Goal: Task Accomplishment & Management: Complete application form

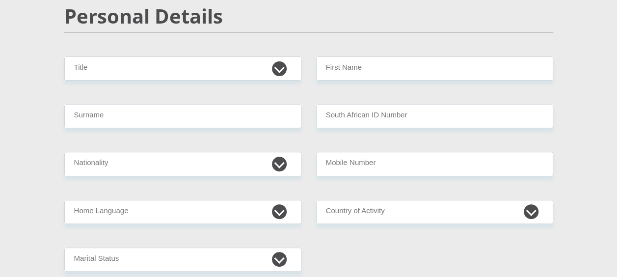
scroll to position [49, 0]
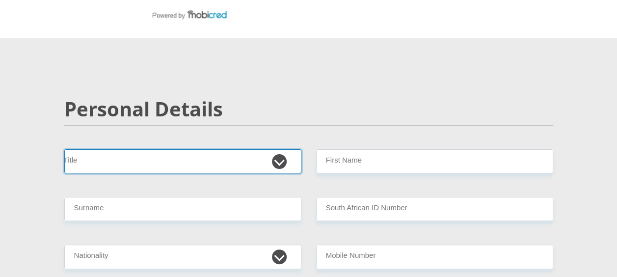
click at [281, 162] on select "Mr Ms Mrs Dr [PERSON_NAME]" at bounding box center [182, 161] width 237 height 24
select select "Mr"
click at [64, 149] on select "Mr Ms Mrs Dr [PERSON_NAME]" at bounding box center [182, 161] width 237 height 24
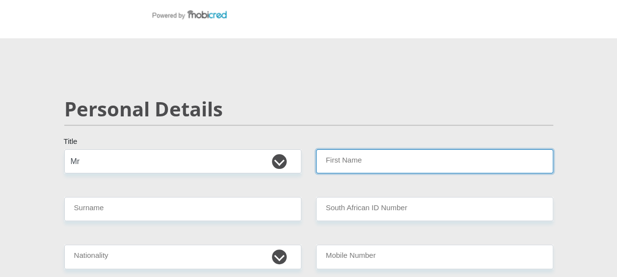
click at [346, 157] on input "First Name" at bounding box center [434, 161] width 237 height 24
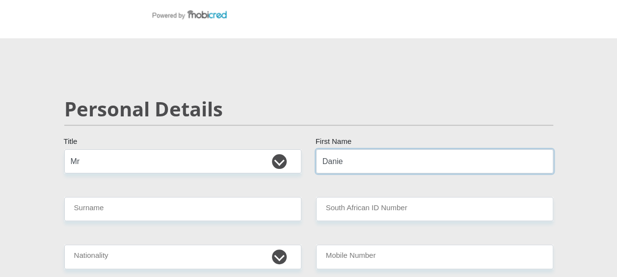
type input "[PERSON_NAME]"
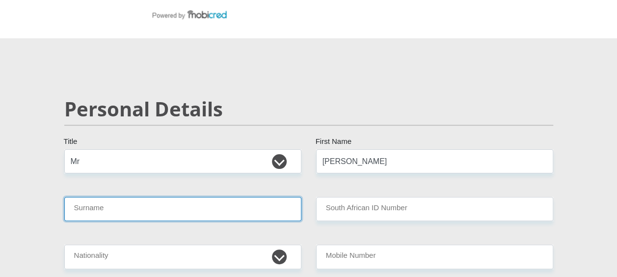
type input "Gewer"
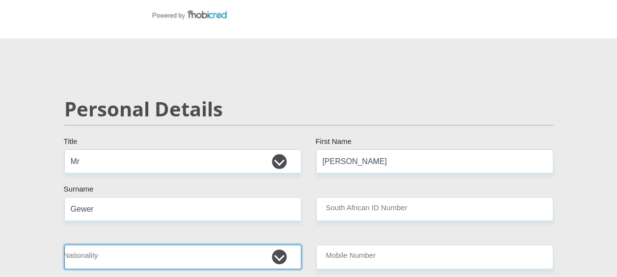
select select "ZAF"
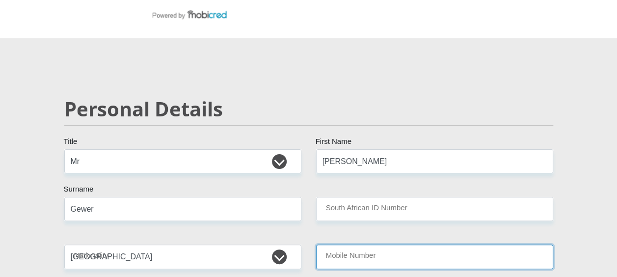
type input "0826602320"
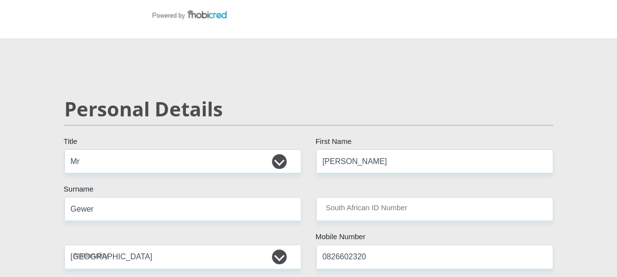
select select "ZAF"
type input "[GEOGRAPHIC_DATA], [STREET_ADDRESS]"
type input "Sea Point"
type input "[GEOGRAPHIC_DATA]"
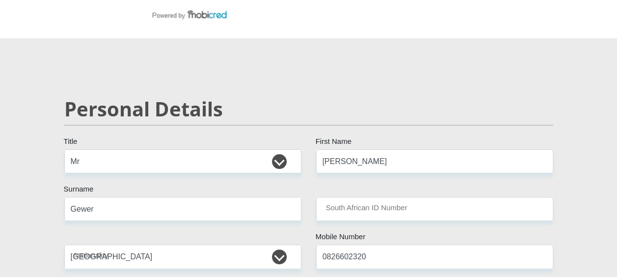
type input "8005"
select select "Western Cape"
type input "[EMAIL_ADDRESS][DOMAIN_NAME]"
type input "Arsenal23!"
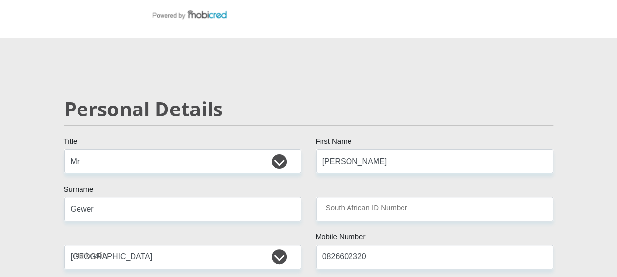
type input "Arsenal23!"
type input "40000"
type input "32000"
type input "0"
type input "12800"
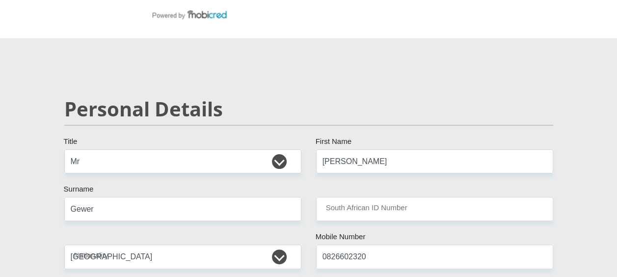
type input "700"
type input "5000"
type input "8000"
type input "2000"
type input "0"
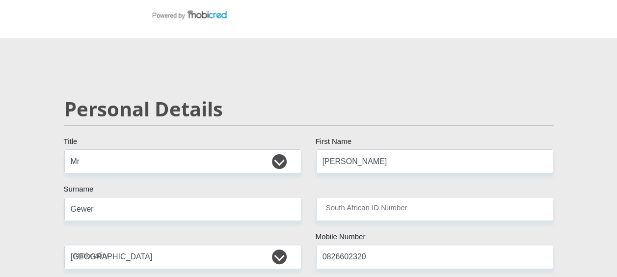
type input "0"
type input "WerksmansAttorneys"
type input "0826602320"
type input "[PERSON_NAME]"
type input "Gewer"
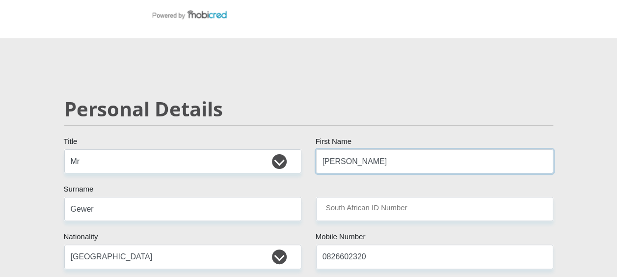
type input "[PERSON_NAME]"
drag, startPoint x: 180, startPoint y: 211, endPoint x: 197, endPoint y: 208, distance: 16.9
click at [180, 211] on input "Gewer" at bounding box center [182, 209] width 237 height 24
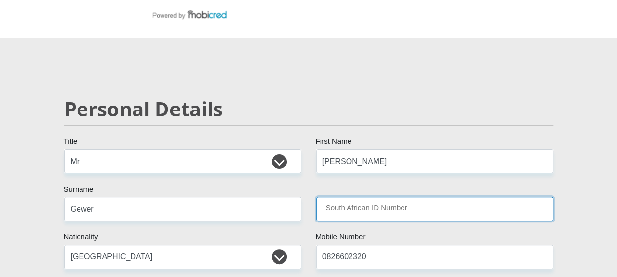
click at [374, 217] on input "South African ID Number" at bounding box center [434, 209] width 237 height 24
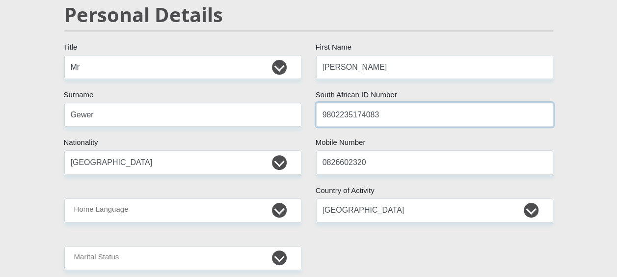
scroll to position [147, 0]
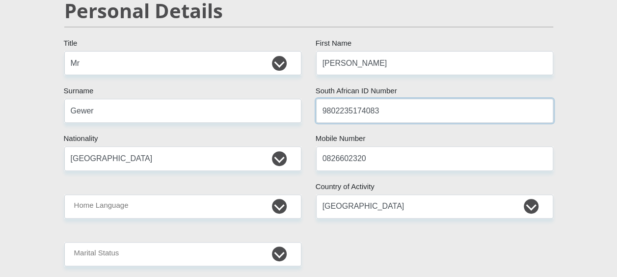
type input "9802235174083"
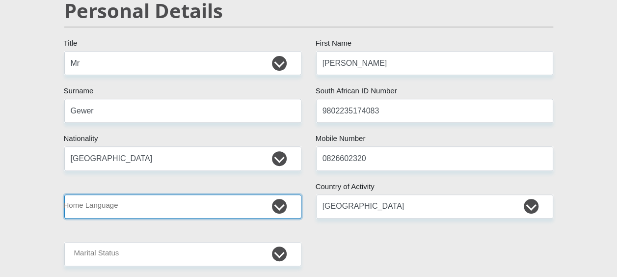
click at [173, 203] on select "Afrikaans English Sepedi South Ndebele Southern Sotho Swati Tsonga Tswana Venda…" at bounding box center [182, 206] width 237 height 24
select select "eng"
click at [64, 194] on select "Afrikaans English Sepedi South Ndebele Southern Sotho Swati Tsonga Tswana Venda…" at bounding box center [182, 206] width 237 height 24
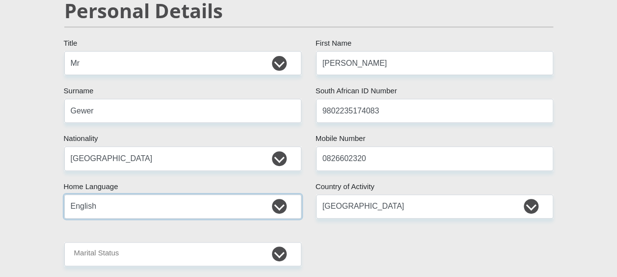
scroll to position [196, 0]
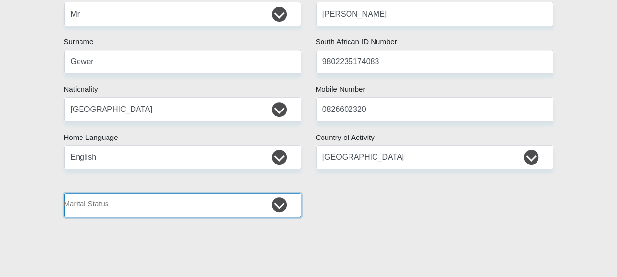
click at [237, 205] on select "Married ANC Single Divorced Widowed Married COP or Customary Law" at bounding box center [182, 205] width 237 height 24
select select "1"
click at [64, 193] on select "Married ANC Single Divorced Widowed Married COP or Customary Law" at bounding box center [182, 205] width 237 height 24
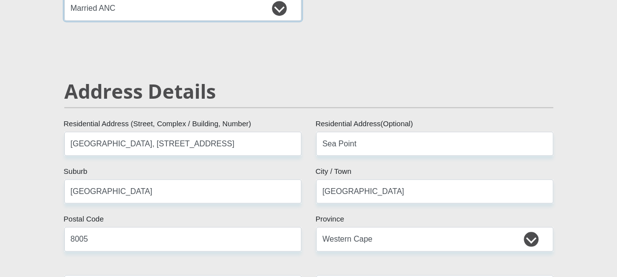
scroll to position [442, 0]
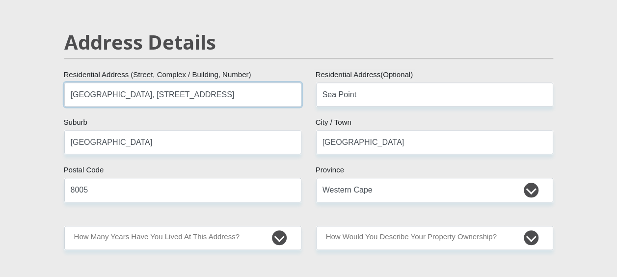
click at [179, 94] on input "[GEOGRAPHIC_DATA], [STREET_ADDRESS]" at bounding box center [182, 94] width 237 height 24
click at [178, 142] on input "[GEOGRAPHIC_DATA]" at bounding box center [182, 142] width 237 height 24
drag, startPoint x: 149, startPoint y: 143, endPoint x: 34, endPoint y: 143, distance: 115.4
type input "Sea Point"
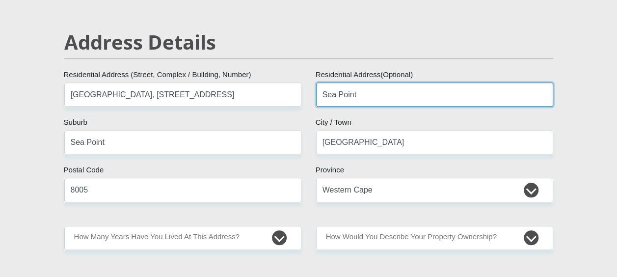
click at [362, 88] on input "Sea Point" at bounding box center [434, 94] width 237 height 24
drag, startPoint x: 363, startPoint y: 92, endPoint x: 309, endPoint y: 94, distance: 54.0
click at [309, 94] on div "Sea Point Residential Address(Optional)" at bounding box center [435, 94] width 252 height 24
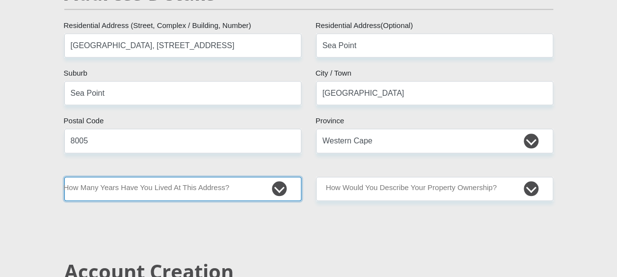
click at [277, 192] on select "less than 1 year 1-3 years 3-5 years 5+ years" at bounding box center [182, 189] width 237 height 24
select select "2"
click at [64, 177] on select "less than 1 year 1-3 years 3-5 years 5+ years" at bounding box center [182, 189] width 237 height 24
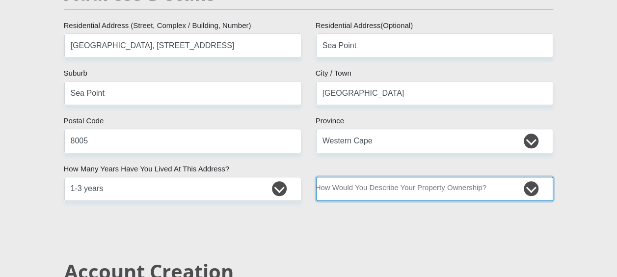
drag, startPoint x: 536, startPoint y: 188, endPoint x: 527, endPoint y: 194, distance: 10.5
click at [536, 188] on select "Owned Rented Family Owned Company Dwelling" at bounding box center [434, 189] width 237 height 24
select select "Rented"
click at [316, 177] on select "Owned Rented Family Owned Company Dwelling" at bounding box center [434, 189] width 237 height 24
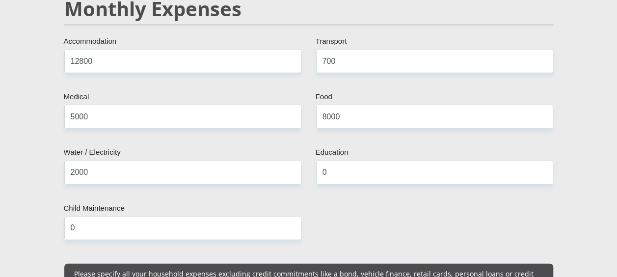
scroll to position [1276, 0]
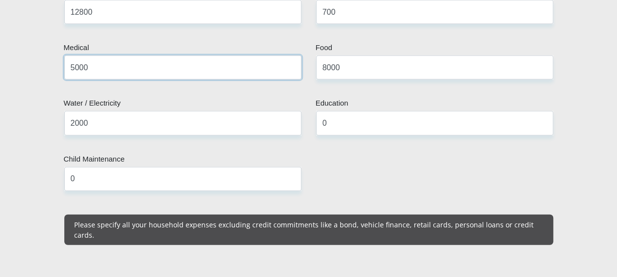
click at [73, 55] on input "5000" at bounding box center [182, 67] width 237 height 24
type input "6000"
click at [362, 111] on input "0" at bounding box center [434, 123] width 237 height 24
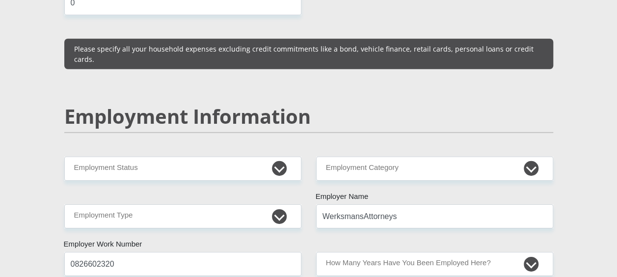
scroll to position [1473, 0]
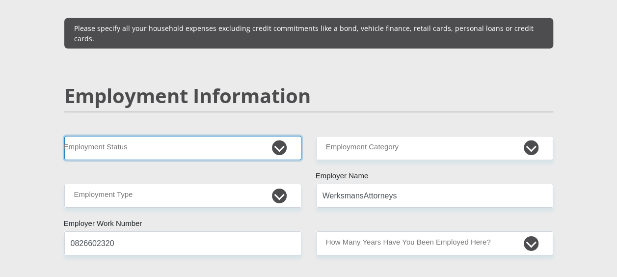
click at [279, 136] on select "Permanent/Full-time Part-time/Casual [DEMOGRAPHIC_DATA] Worker Self-Employed Ho…" at bounding box center [182, 148] width 237 height 24
click at [277, 136] on select "Permanent/Full-time Part-time/Casual [DEMOGRAPHIC_DATA] Worker Self-Employed Ho…" at bounding box center [182, 148] width 237 height 24
click at [281, 136] on select "Permanent/Full-time Part-time/Casual [DEMOGRAPHIC_DATA] Worker Self-Employed Ho…" at bounding box center [182, 148] width 237 height 24
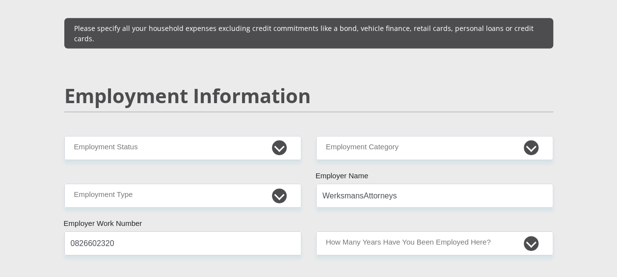
click at [373, 84] on h2 "Employment Information" at bounding box center [308, 96] width 489 height 24
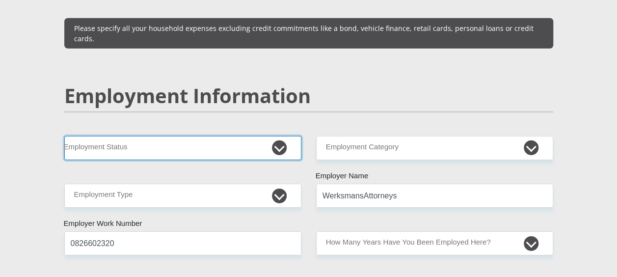
click at [281, 136] on select "Permanent/Full-time Part-time/Casual [DEMOGRAPHIC_DATA] Worker Self-Employed Ho…" at bounding box center [182, 148] width 237 height 24
select select "1"
click at [64, 136] on select "Permanent/Full-time Part-time/Casual [DEMOGRAPHIC_DATA] Worker Self-Employed Ho…" at bounding box center [182, 148] width 237 height 24
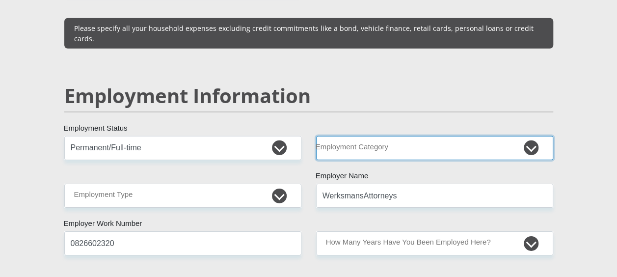
drag, startPoint x: 534, startPoint y: 126, endPoint x: 503, endPoint y: 128, distance: 31.0
click at [534, 136] on select "AGRICULTURE ALCOHOL & TOBACCO CONSTRUCTION MATERIALS METALLURGY EQUIPMENT FOR R…" at bounding box center [434, 148] width 237 height 24
select select "75"
click at [316, 136] on select "AGRICULTURE ALCOHOL & TOBACCO CONSTRUCTION MATERIALS METALLURGY EQUIPMENT FOR R…" at bounding box center [434, 148] width 237 height 24
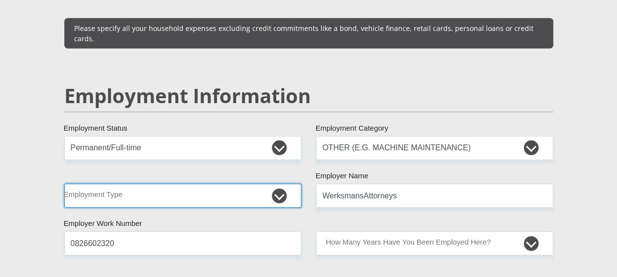
click at [287, 184] on select "College/Lecturer Craft Seller Creative Driver Executive Farmer Forces - Non Com…" at bounding box center [182, 196] width 237 height 24
select select "Non Licenced Professional"
click at [64, 184] on select "College/Lecturer Craft Seller Creative Driver Executive Farmer Forces - Non Com…" at bounding box center [182, 196] width 237 height 24
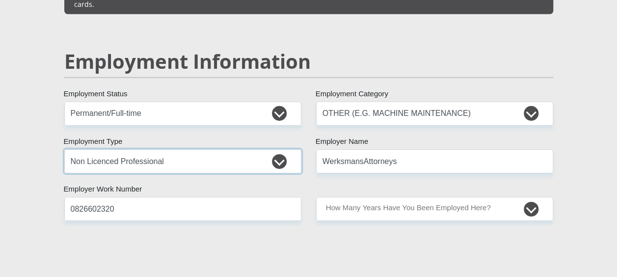
scroll to position [1522, 0]
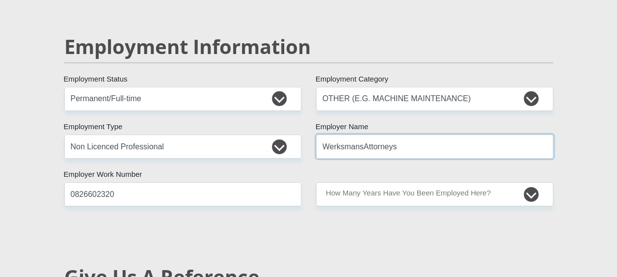
click at [363, 134] on input "WerksmansAttorneys" at bounding box center [434, 146] width 237 height 24
drag, startPoint x: 413, startPoint y: 121, endPoint x: 300, endPoint y: 123, distance: 112.9
click at [300, 123] on div "Mr Ms Mrs Dr [PERSON_NAME] Title [PERSON_NAME] First Name Gewer Surname 9802235…" at bounding box center [309, 77] width 504 height 2800
type input "Werksmans"
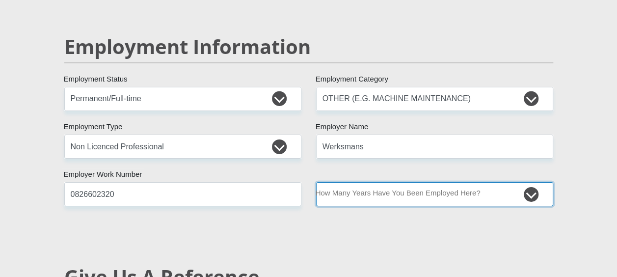
click at [327, 182] on select "less than 1 year 1-3 years 3-5 years 5+ years" at bounding box center [434, 194] width 237 height 24
select select "24"
click at [316, 182] on select "less than 1 year 1-3 years 3-5 years 5+ years" at bounding box center [434, 194] width 237 height 24
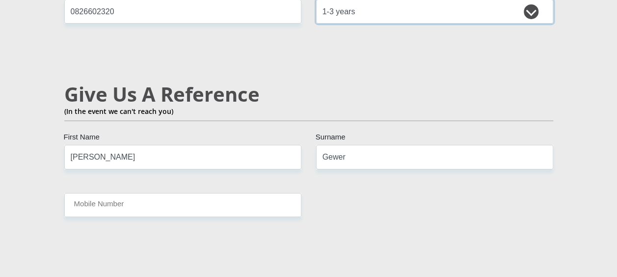
scroll to position [1767, 0]
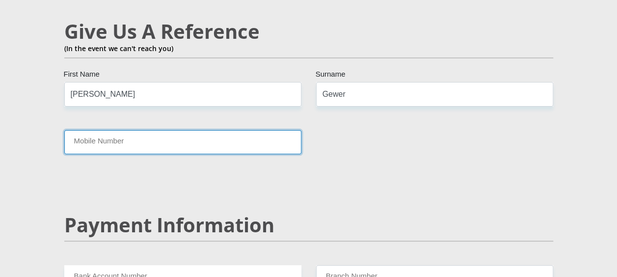
click at [143, 130] on input "Mobile Number" at bounding box center [182, 142] width 237 height 24
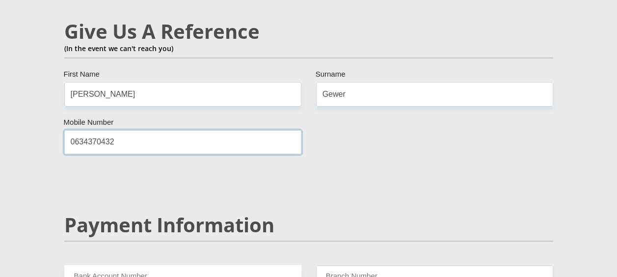
type input "0634370432"
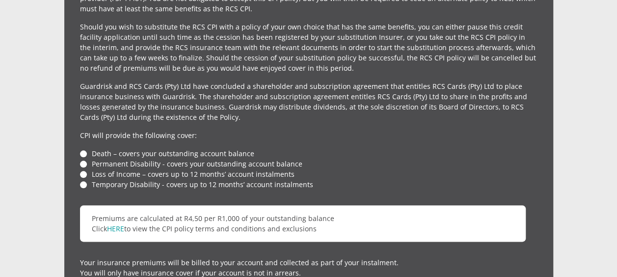
scroll to position [2307, 0]
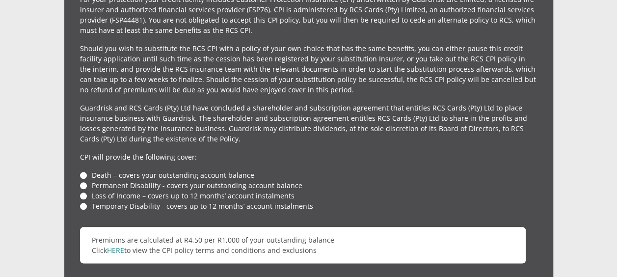
click at [83, 170] on li "Death – covers your outstanding account balance" at bounding box center [308, 175] width 457 height 10
click at [81, 180] on li "Permanent Disability - covers your outstanding account balance" at bounding box center [308, 185] width 457 height 10
click at [82, 190] on li "Loss of Income – covers up to 12 months’ account instalments" at bounding box center [308, 195] width 457 height 10
click at [83, 188] on div "For your protection your credit facility includes Customer Protection Insurance…" at bounding box center [308, 184] width 489 height 412
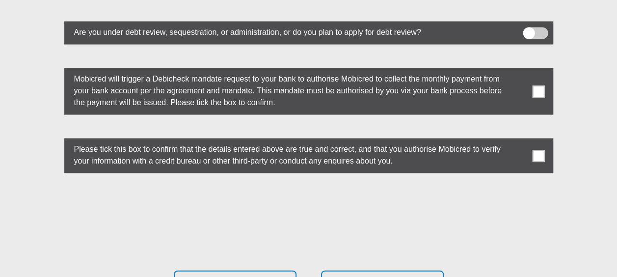
scroll to position [2749, 0]
